Goal: Task Accomplishment & Management: Complete application form

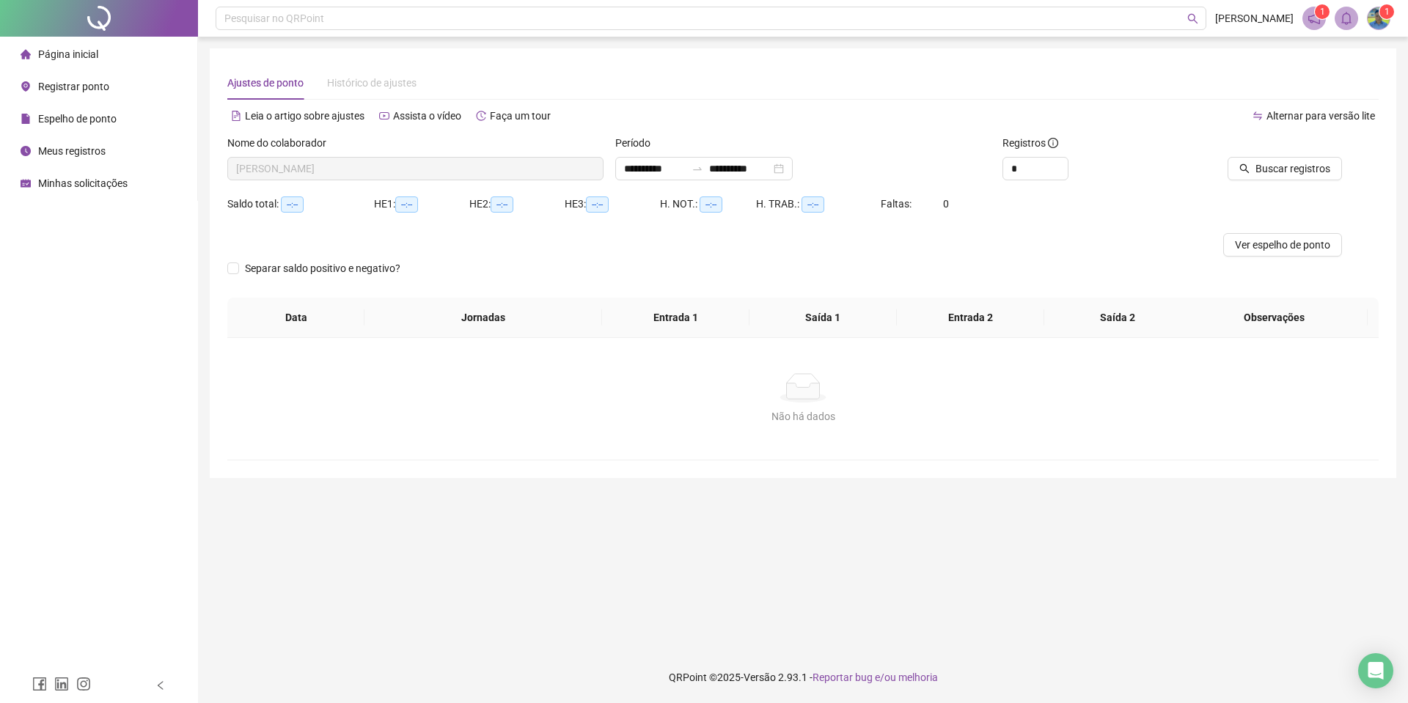
click at [92, 120] on span "Espelho de ponto" at bounding box center [77, 119] width 78 height 12
click at [793, 169] on div "**********" at bounding box center [703, 168] width 177 height 23
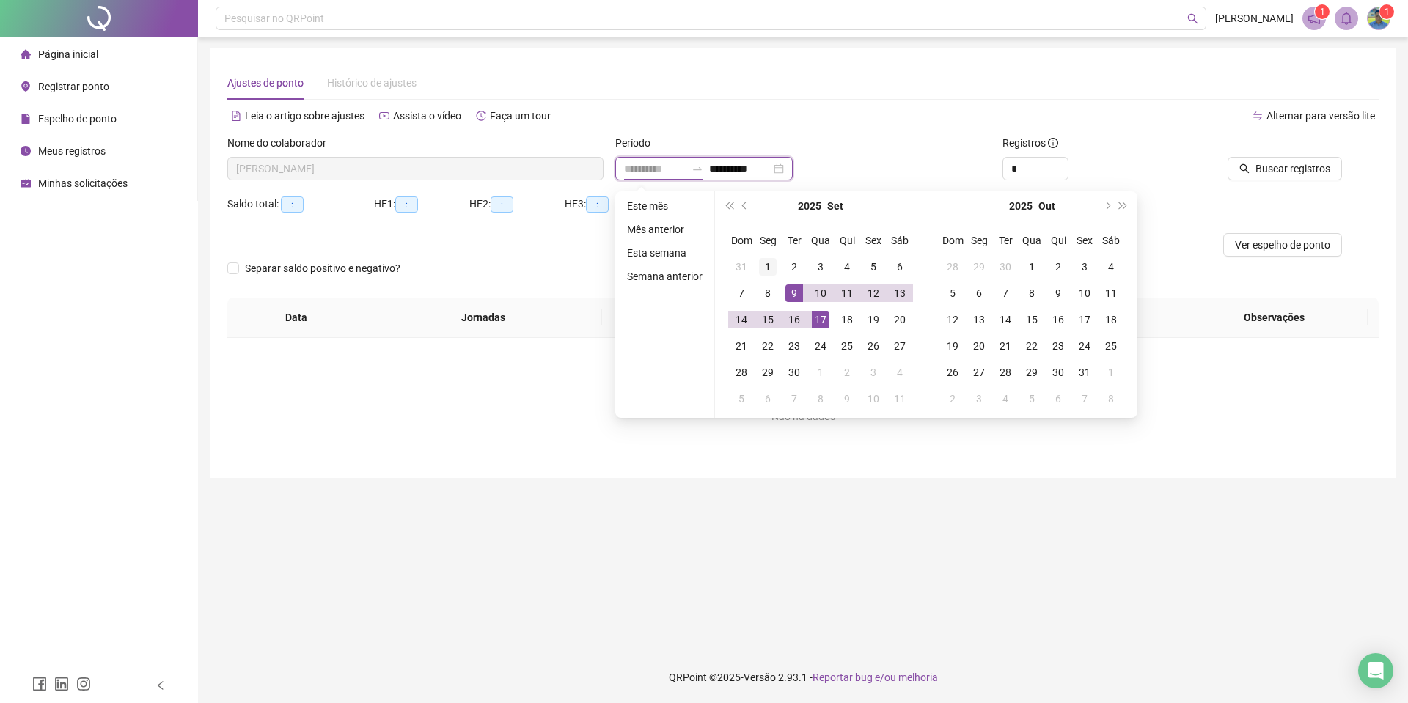
type input "**********"
click at [772, 260] on div "1" at bounding box center [768, 267] width 18 height 18
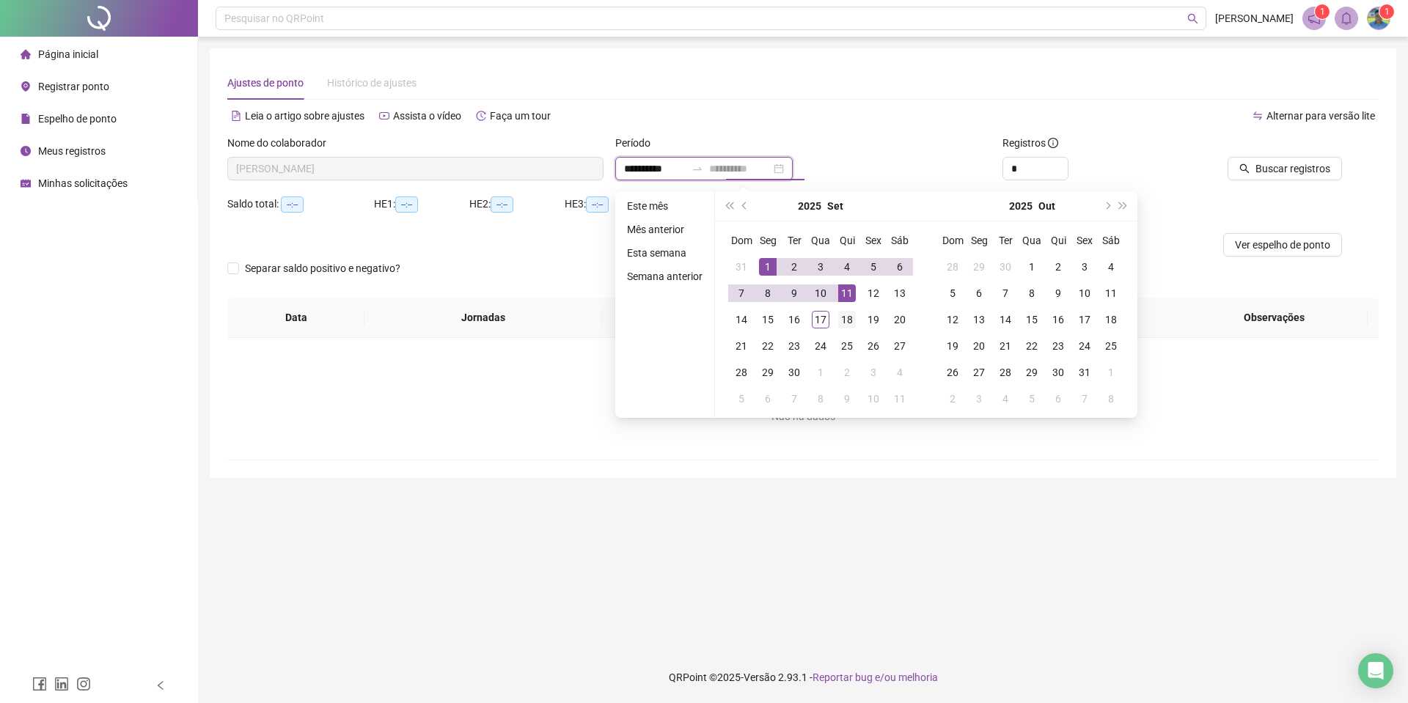
type input "**********"
click at [844, 315] on div "18" at bounding box center [847, 320] width 18 height 18
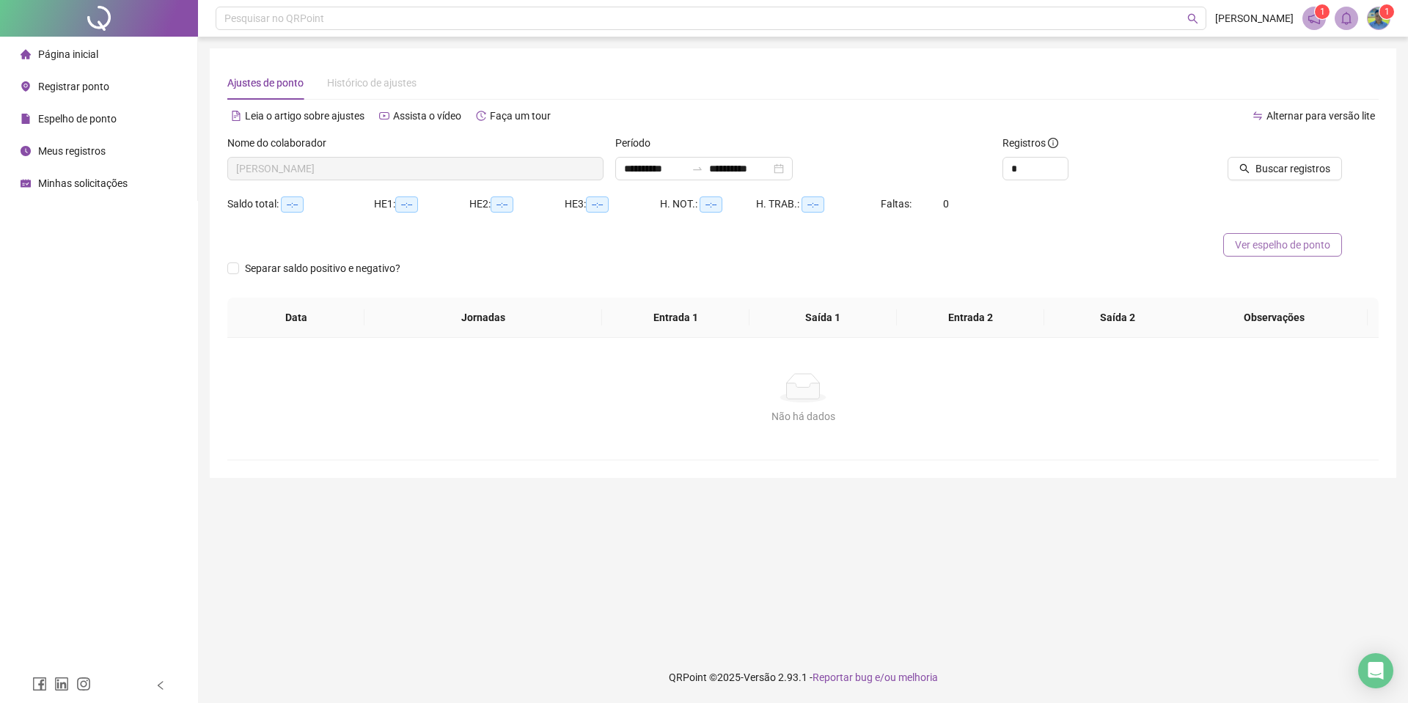
click at [1306, 245] on span "Ver espelho de ponto" at bounding box center [1282, 245] width 95 height 16
click at [72, 89] on span "Registrar ponto" at bounding box center [73, 87] width 71 height 12
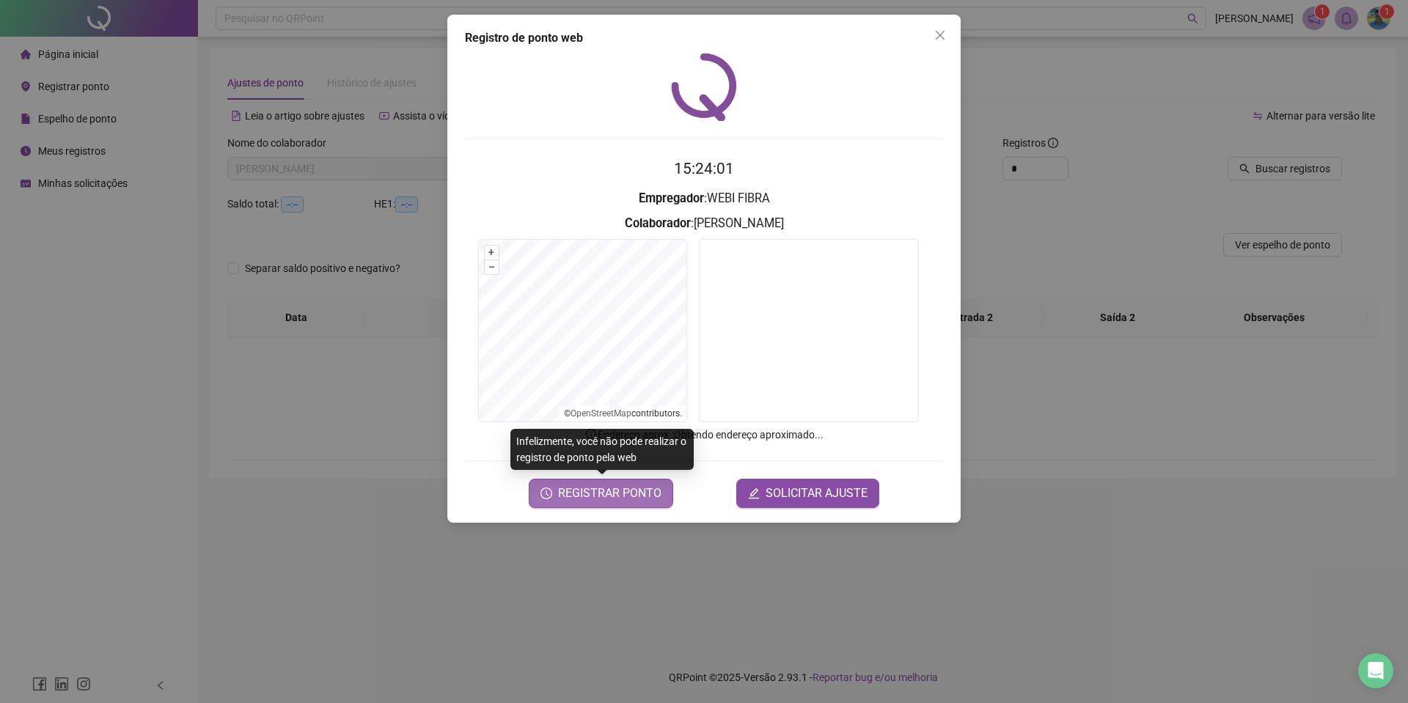
click at [650, 495] on span "REGISTRAR PONTO" at bounding box center [609, 494] width 103 height 18
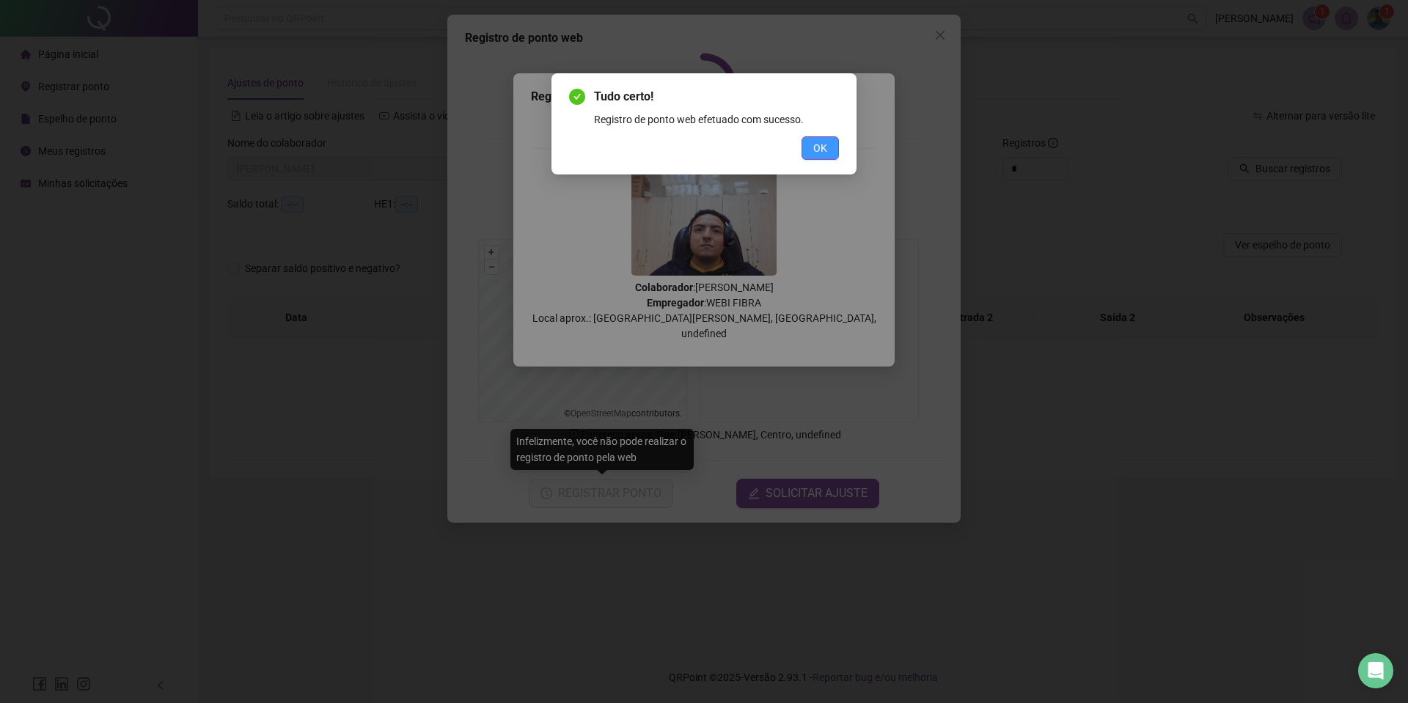
click at [811, 148] on button "OK" at bounding box center [820, 147] width 37 height 23
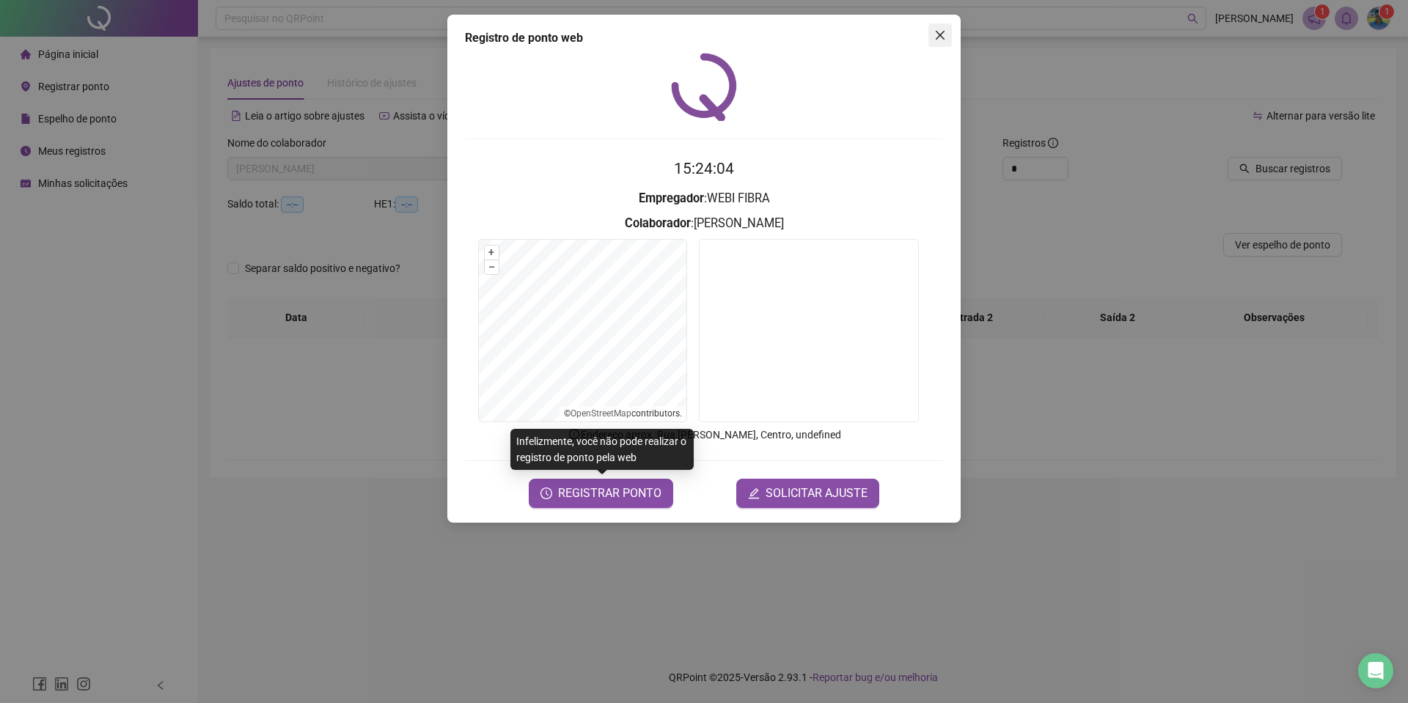
click at [941, 39] on icon "close" at bounding box center [940, 35] width 12 height 12
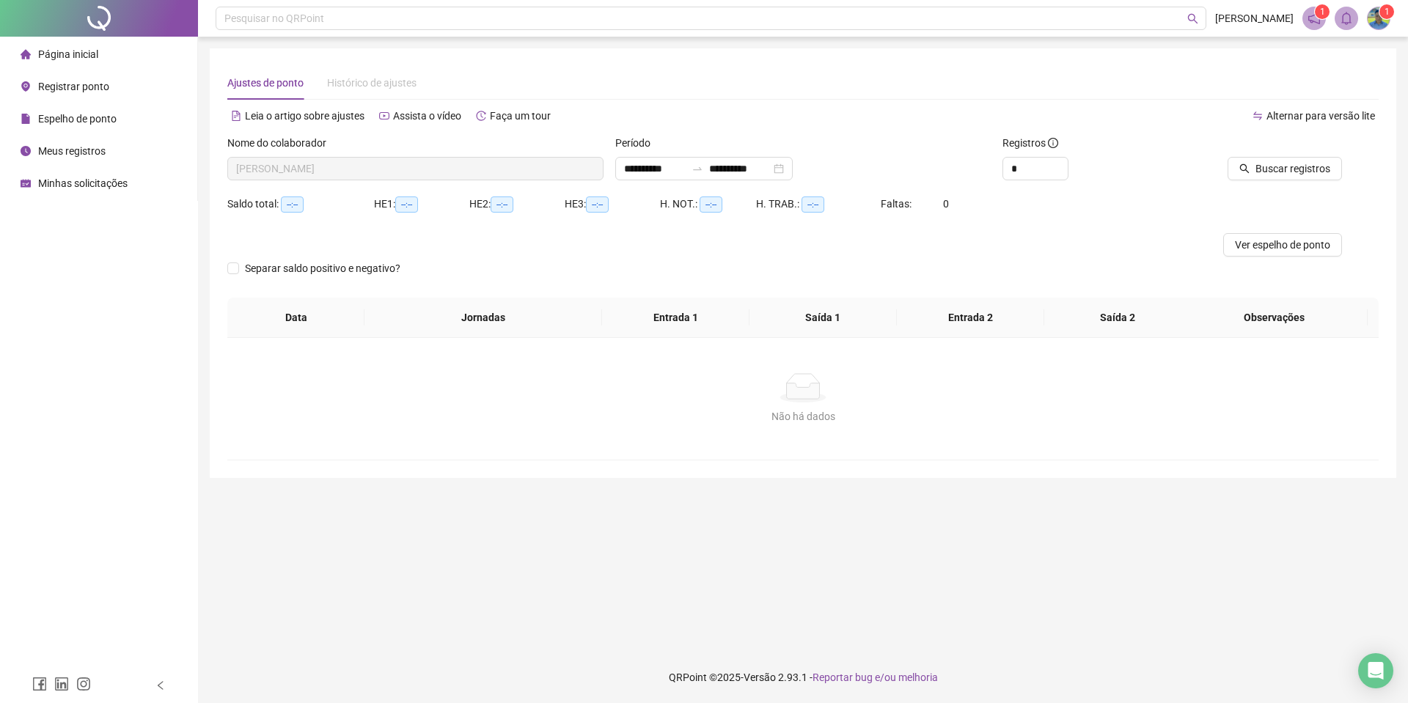
click at [84, 163] on div "Meus registros" at bounding box center [63, 150] width 85 height 29
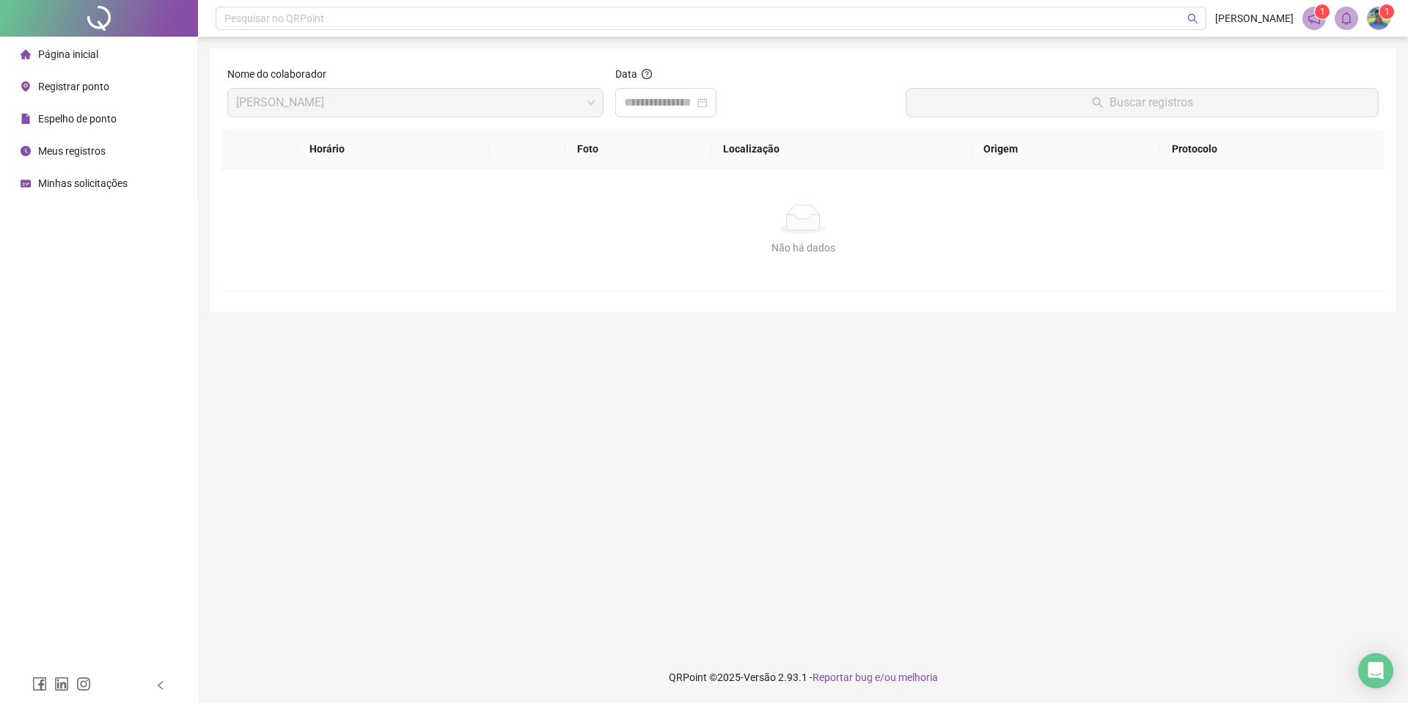
click at [48, 148] on span "Meus registros" at bounding box center [71, 151] width 67 height 12
click at [67, 86] on span "Registrar ponto" at bounding box center [73, 87] width 71 height 12
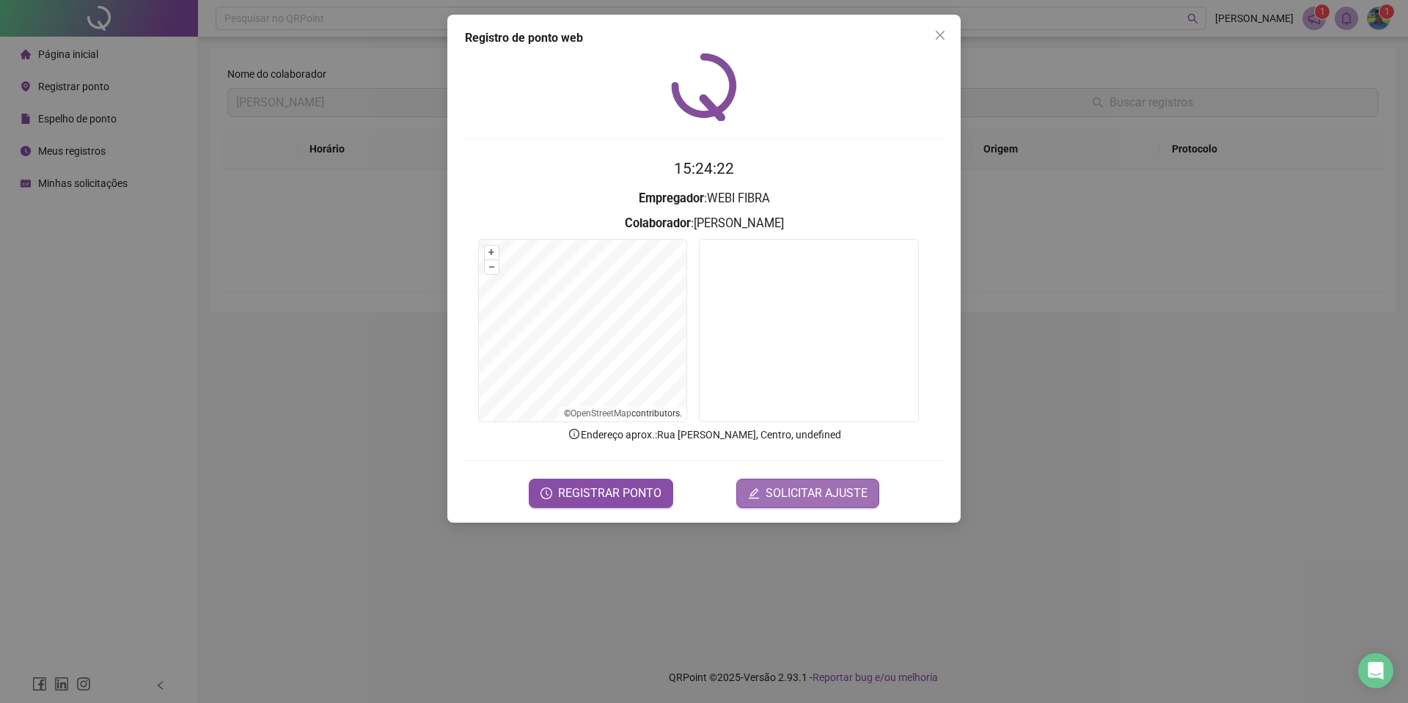
click at [802, 485] on span "SOLICITAR AJUSTE" at bounding box center [817, 494] width 102 height 18
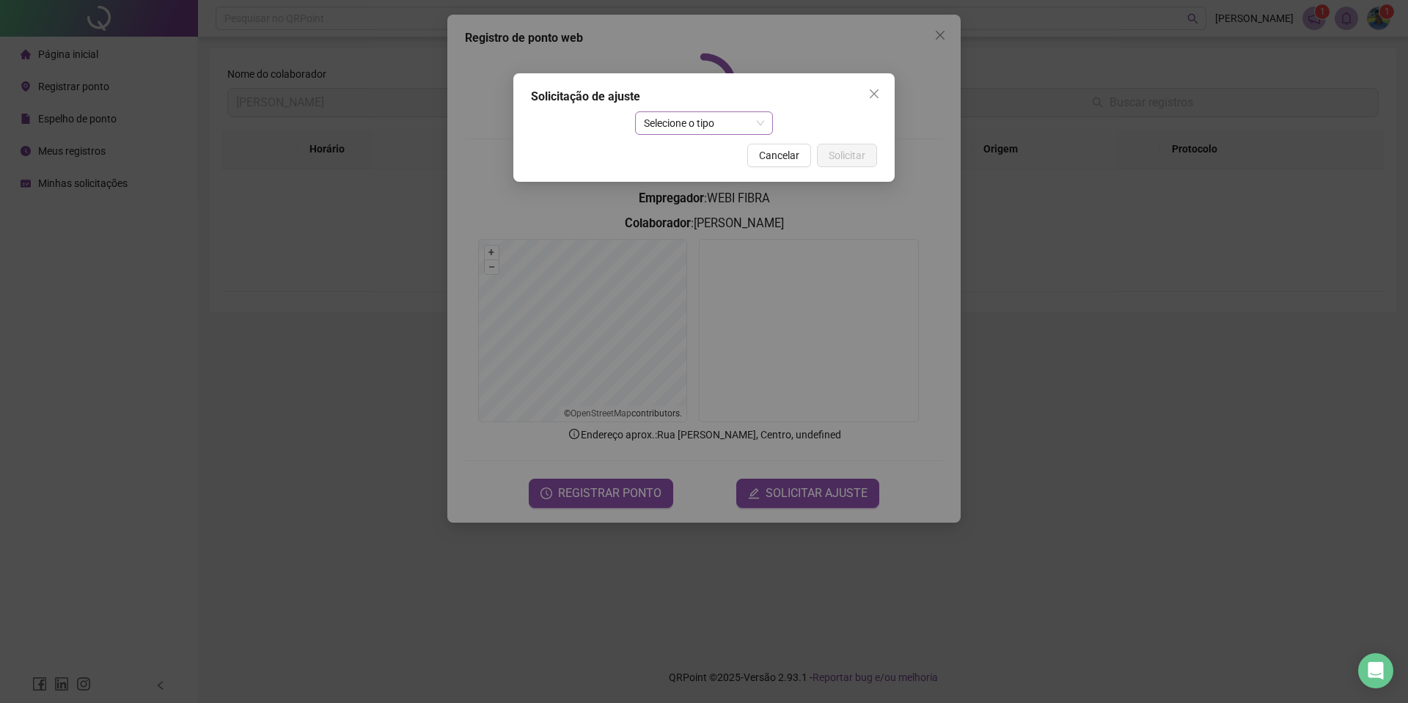
click at [648, 129] on span "Selecione o tipo" at bounding box center [704, 123] width 121 height 22
click at [653, 149] on div "Ajuste manual" at bounding box center [704, 152] width 115 height 16
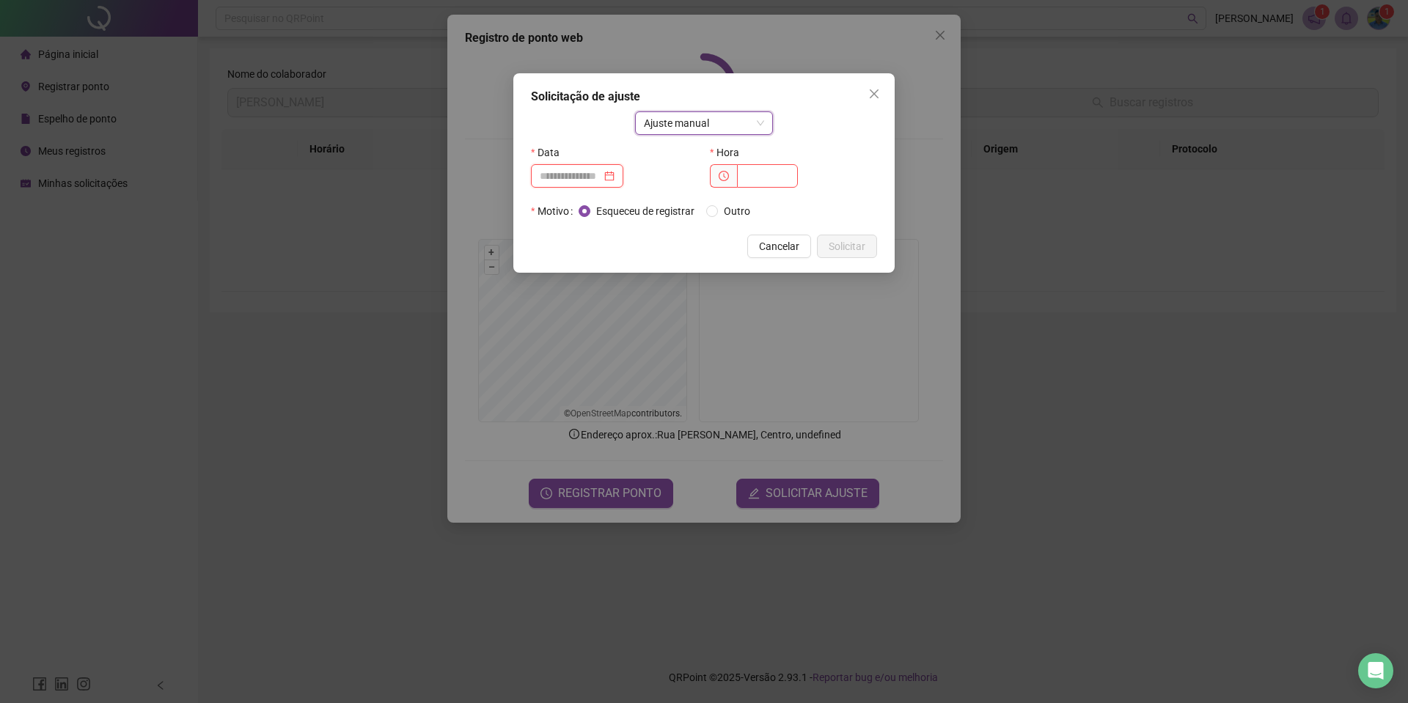
click at [590, 172] on input at bounding box center [571, 176] width 62 height 16
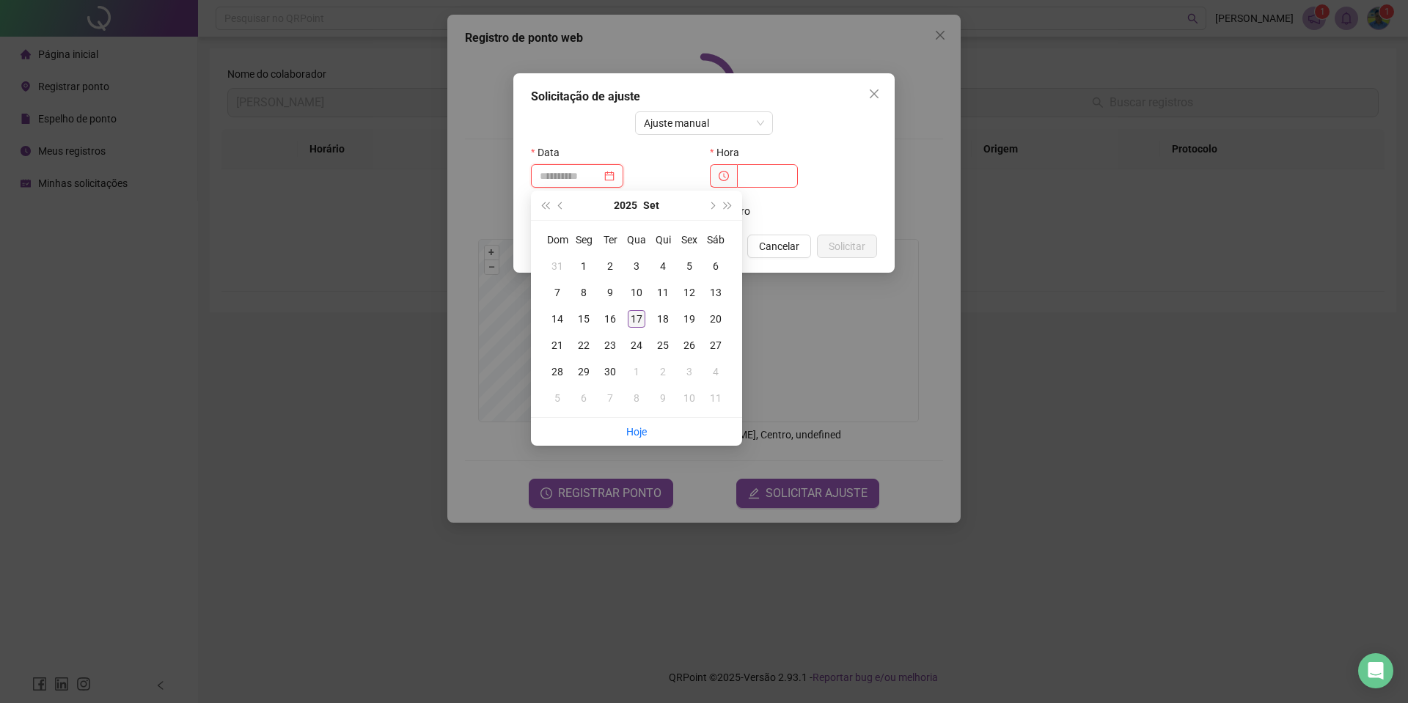
type input "**********"
drag, startPoint x: 637, startPoint y: 321, endPoint x: 656, endPoint y: 304, distance: 25.5
click at [637, 321] on div "17" at bounding box center [637, 319] width 18 height 18
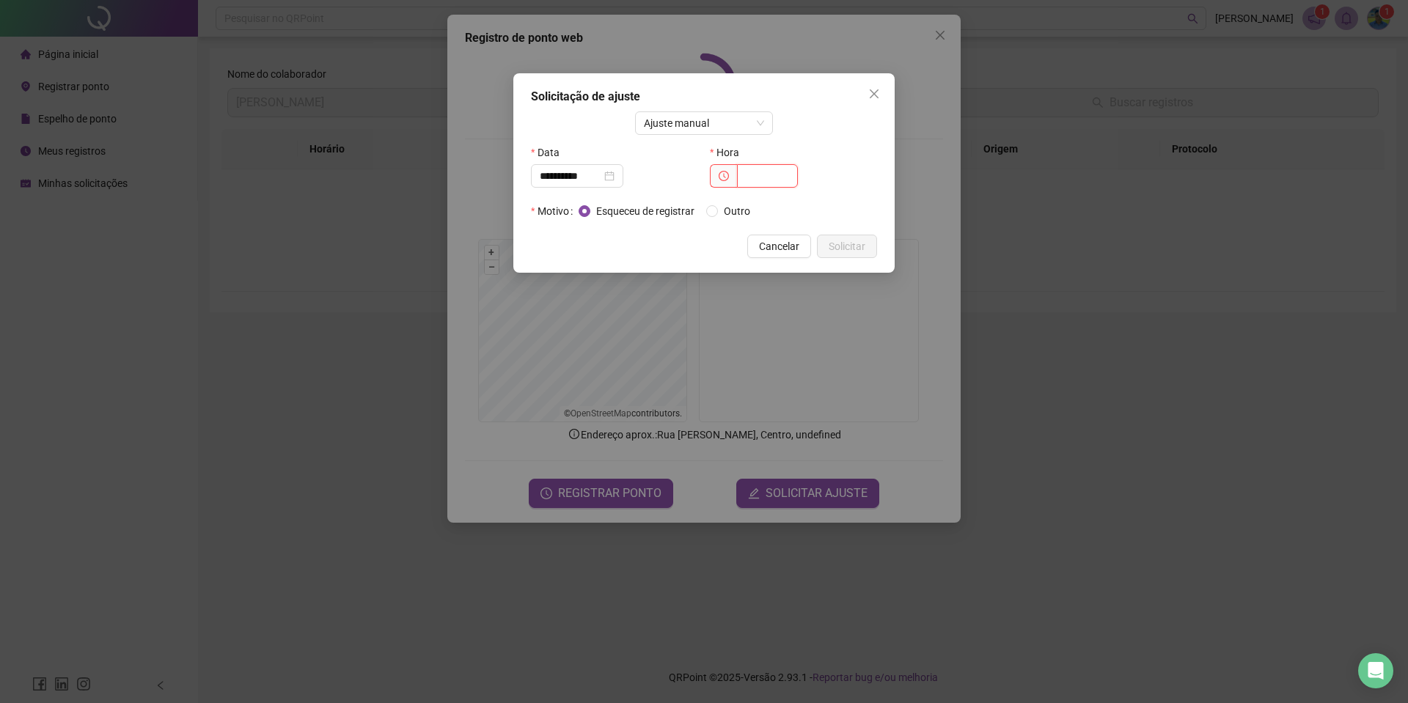
click at [763, 170] on input "text" at bounding box center [767, 175] width 61 height 23
type input "*****"
click at [840, 246] on span "Solicitar" at bounding box center [847, 246] width 37 height 16
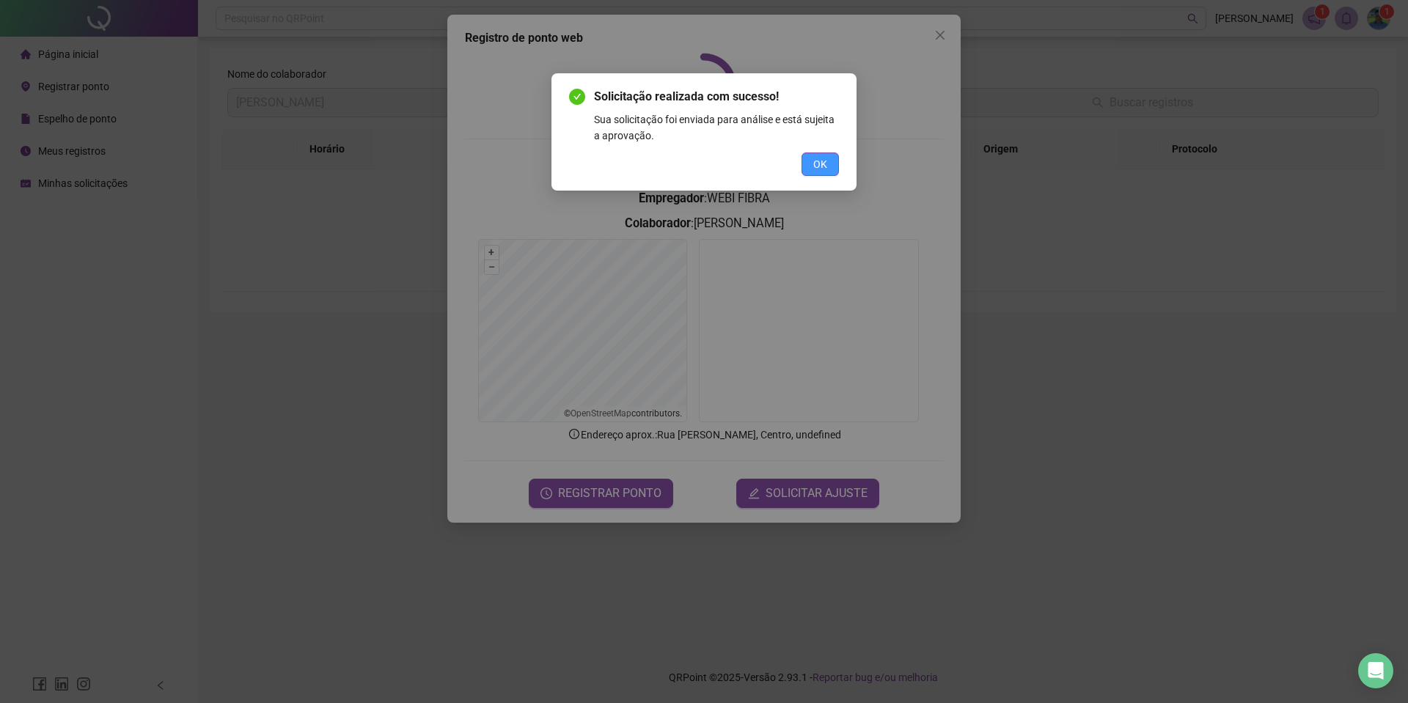
click at [810, 159] on button "OK" at bounding box center [820, 164] width 37 height 23
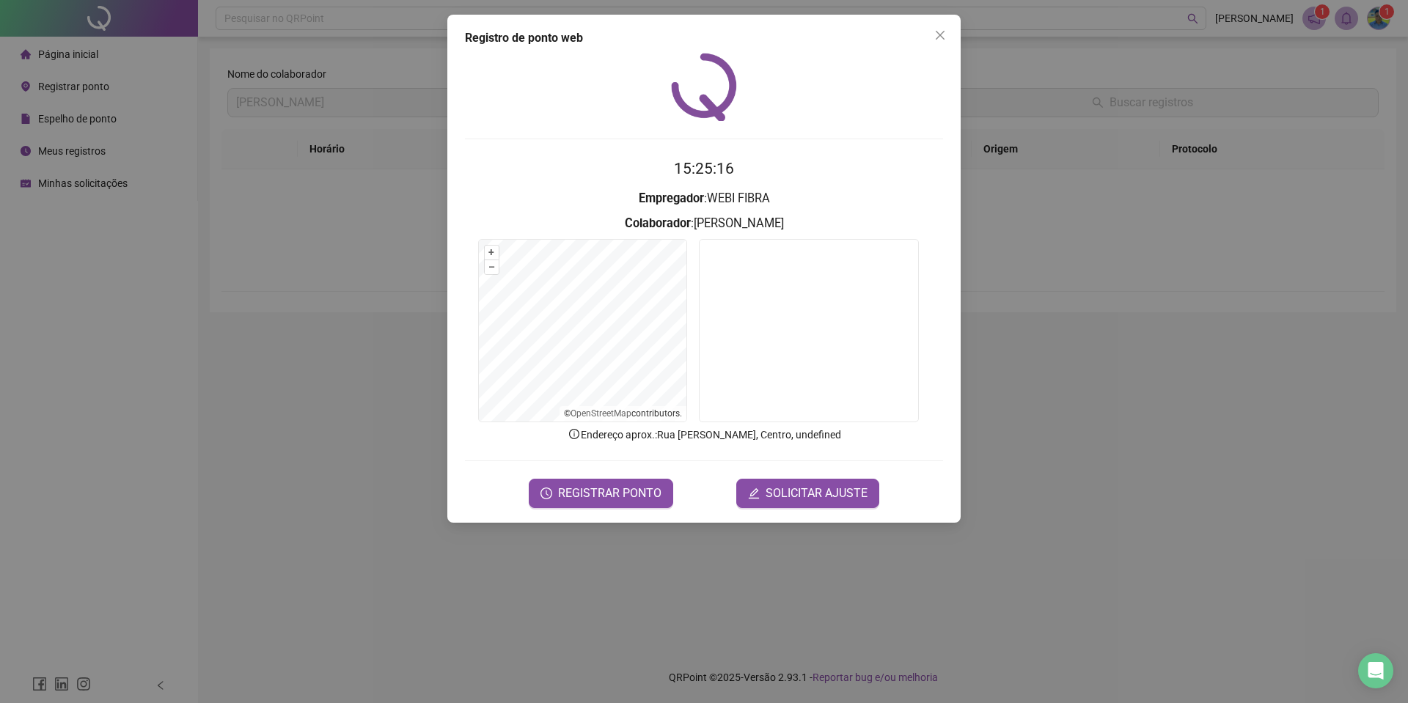
click at [936, 32] on icon "close" at bounding box center [940, 35] width 12 height 12
